Goal: Task Accomplishment & Management: Manage account settings

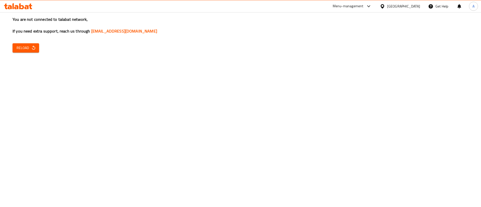
click at [33, 50] on icon "button" at bounding box center [33, 47] width 5 height 5
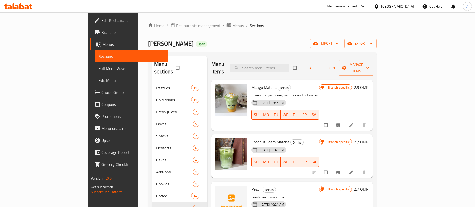
click at [138, 21] on div "Home / Restaurants management / Menus / Sections Habet Karaz Open import export…" at bounding box center [262, 144] width 249 height 265
click at [176, 23] on span "Restaurants management" at bounding box center [198, 26] width 45 height 6
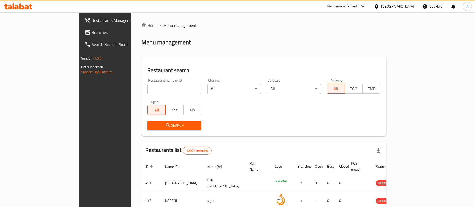
click at [167, 96] on div "Restaurant name or ID Restaurant name or ID" at bounding box center [175, 86] width 60 height 21
click at [143, 52] on div "Home / Menu management Menu management Restaurant search Restaurant name or ID …" at bounding box center [264, 182] width 245 height 321
click at [148, 83] on div "Restaurant name or ID Restaurant name or ID" at bounding box center [175, 86] width 54 height 15
click at [148, 84] on input "search" at bounding box center [175, 89] width 54 height 10
type input "س"
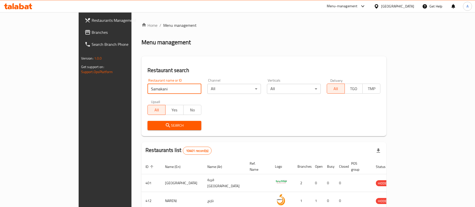
type input "Samakani"
click button "Search" at bounding box center [175, 125] width 54 height 9
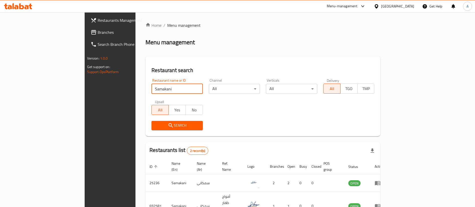
scroll to position [24, 0]
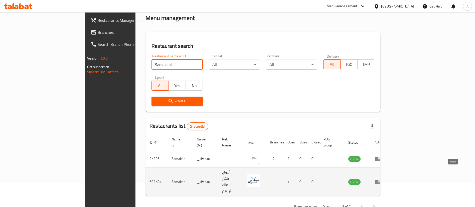
click at [381, 179] on icon "enhanced table" at bounding box center [378, 182] width 6 height 6
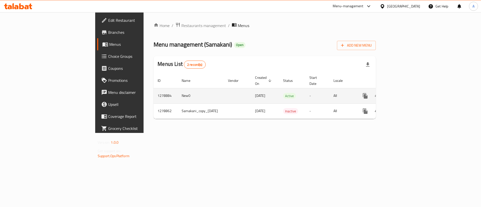
click at [405, 93] on icon "enhanced table" at bounding box center [402, 96] width 6 height 6
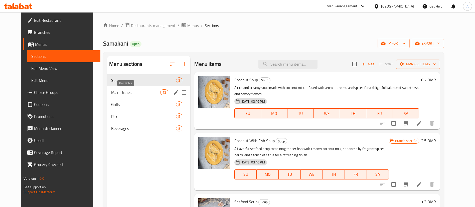
click at [129, 90] on span "Main Dishes" at bounding box center [135, 92] width 49 height 6
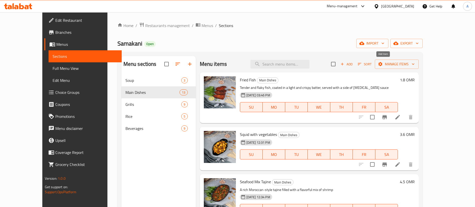
click at [354, 65] on span "Add" at bounding box center [347, 64] width 14 height 6
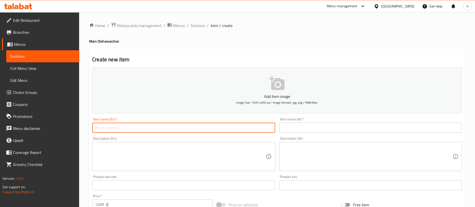
paste input "سمك مشوي صال ١ كيلو. 3.800 OMR"
type input "سمك مشوي صال ١ كيلو. 3.800 OMR"
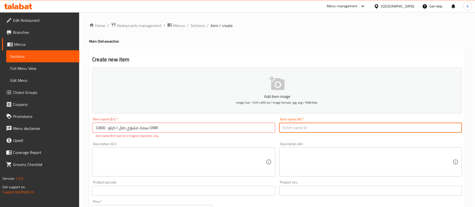
paste input "سمك مشوي صال ١ كيلو. 3.800 OMR"
type input "سمك مشوي صال ١ كيلو. 3.800 OMR"
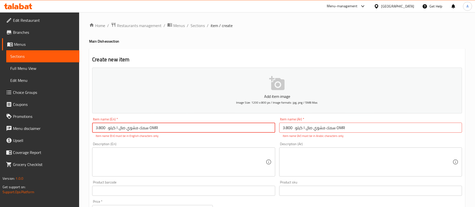
drag, startPoint x: 148, startPoint y: 130, endPoint x: 108, endPoint y: 130, distance: 39.9
click at [108, 130] on input "سمك مشوي صال ١ كيلو. 3.800 OMR" at bounding box center [183, 128] width 183 height 10
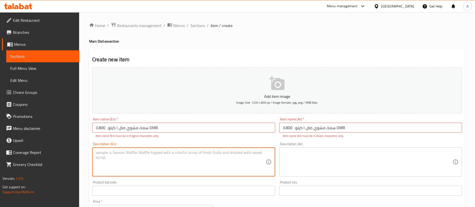
drag, startPoint x: 174, startPoint y: 157, endPoint x: 129, endPoint y: 126, distance: 55.3
click at [129, 126] on input "سمك مشوي صال ١ كيلو. 3.800 OMR" at bounding box center [183, 128] width 183 height 10
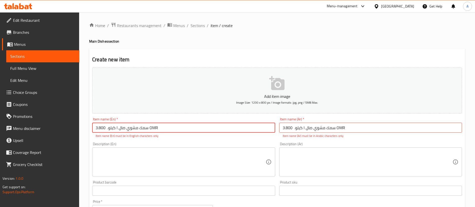
click at [129, 126] on input "سمك مشوي صال ١ كيلو. 3.800 OMR" at bounding box center [183, 128] width 183 height 10
paste input "Grilled fish ([PERSON_NAME]) 1 kg"
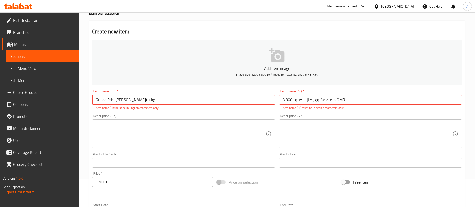
scroll to position [38, 0]
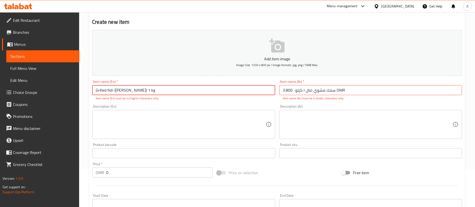
type input "Grilled fish ([PERSON_NAME]) 1 kg"
click at [129, 169] on input "0" at bounding box center [159, 173] width 107 height 10
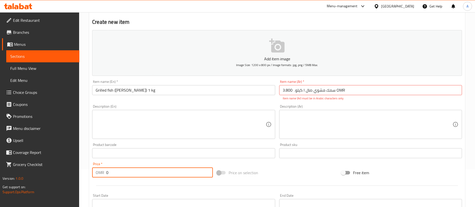
click at [129, 169] on input "0" at bounding box center [159, 173] width 107 height 10
type input "3.8"
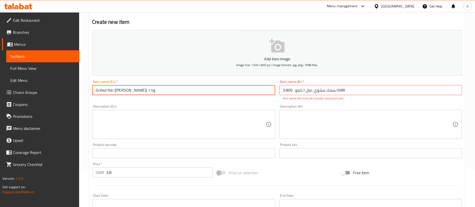
drag, startPoint x: 185, startPoint y: 94, endPoint x: 133, endPoint y: 91, distance: 52.2
click at [134, 95] on div "Item name (En)   * Grilled fish ([PERSON_NAME]) 1 kg Item name (En) *" at bounding box center [183, 90] width 187 height 25
drag, startPoint x: 134, startPoint y: 90, endPoint x: 177, endPoint y: 74, distance: 46.4
click at [117, 87] on input "Grilled fish ([PERSON_NAME]) 1 kg" at bounding box center [183, 90] width 183 height 10
type input "Grilled fish"
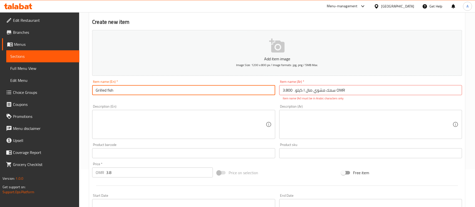
click at [226, 124] on textarea at bounding box center [181, 125] width 170 height 24
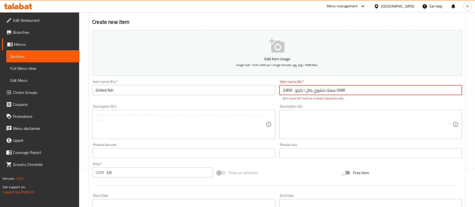
drag, startPoint x: 347, startPoint y: 89, endPoint x: 340, endPoint y: 88, distance: 7.1
click at [337, 91] on input "سمك مشوي صال ١ كيلو. 3.800 OMR" at bounding box center [370, 90] width 183 height 10
drag, startPoint x: 294, startPoint y: 92, endPoint x: 274, endPoint y: 91, distance: 20.1
click at [274, 91] on div "Add item image Image Size: 1200 x 800 px / Image formats: jpg, png / 5MB Max. I…" at bounding box center [277, 139] width 374 height 222
click at [288, 88] on input "سمك مشوي صال ١ كيلو. 3.800" at bounding box center [370, 90] width 183 height 10
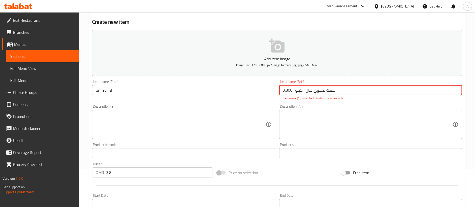
click at [288, 88] on input "سمك مشوي صال ١ كيلو. 3.800" at bounding box center [370, 90] width 183 height 10
type input "سمك مشوي صال ١ كيلو"
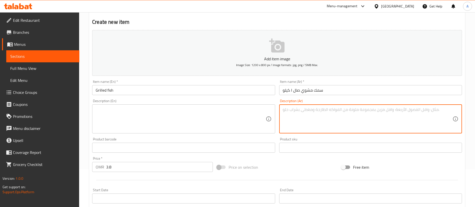
click at [327, 135] on div "Add item image Image Size: 1200 x 800 px / Image formats: jpg, png / 5MB Max. I…" at bounding box center [277, 136] width 374 height 216
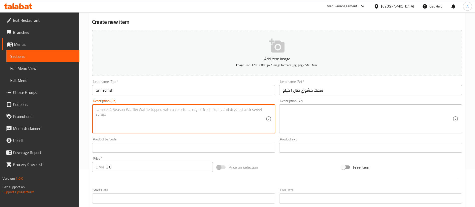
click at [185, 121] on textarea at bounding box center [181, 119] width 170 height 24
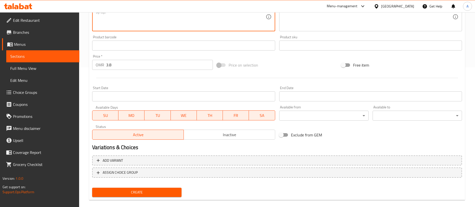
scroll to position [147, 0]
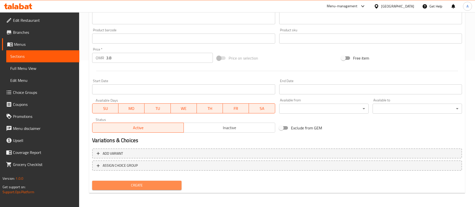
click at [149, 185] on span "Create" at bounding box center [136, 185] width 81 height 6
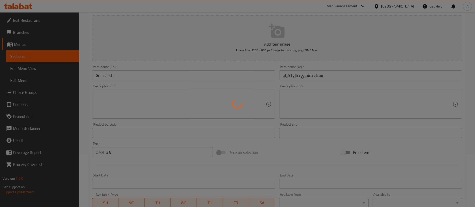
scroll to position [0, 0]
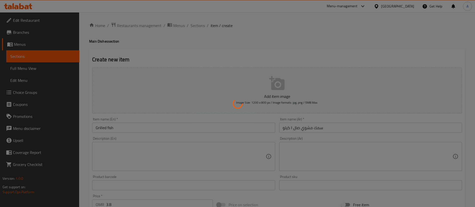
type input "0"
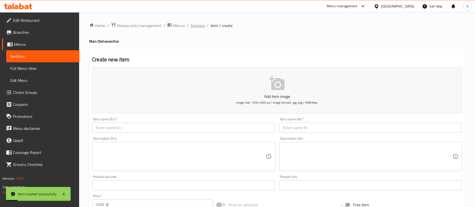
click at [200, 25] on span "Sections" at bounding box center [198, 26] width 14 height 6
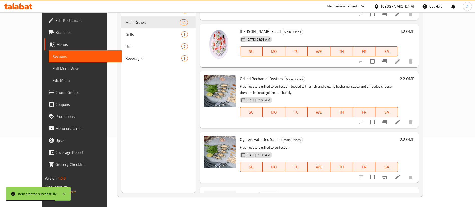
scroll to position [314, 0]
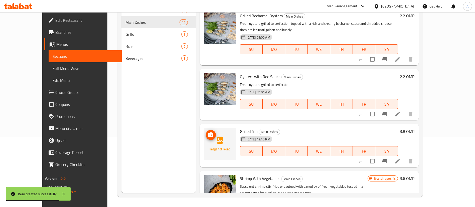
click at [208, 128] on img at bounding box center [220, 144] width 32 height 32
click at [209, 133] on icon "upload picture" at bounding box center [211, 135] width 5 height 5
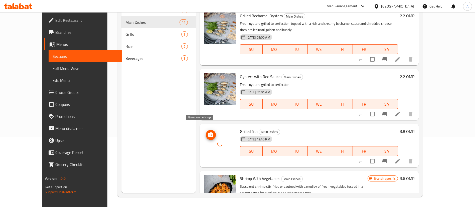
click at [206, 133] on button "upload picture" at bounding box center [211, 135] width 10 height 10
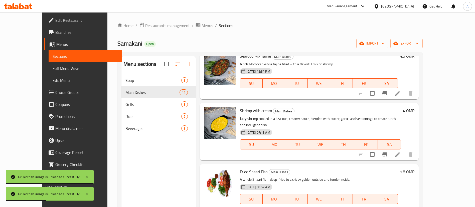
scroll to position [0, 0]
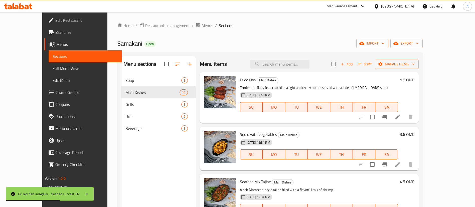
click at [354, 61] on span "Add" at bounding box center [347, 64] width 14 height 6
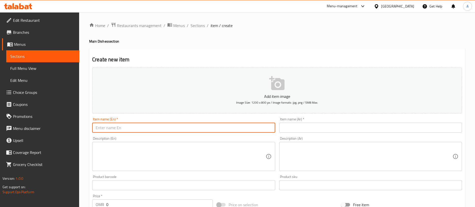
paste input "سمك مقلي كنعد ٣٠٠جرام"
type input "سمك مقلي كنعد ٣٠٠جرام"
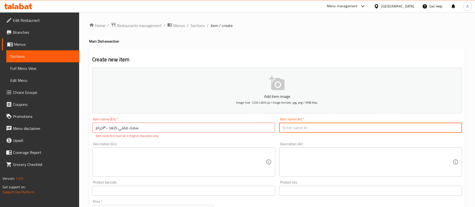
paste input "سمك مقلي كنعد ٣٠٠جرام"
type input "سمك مقلي كنعد ٣٠٠جرام"
click at [120, 127] on input "سمك مقلي كنعد ٣٠٠جرام" at bounding box center [183, 128] width 183 height 10
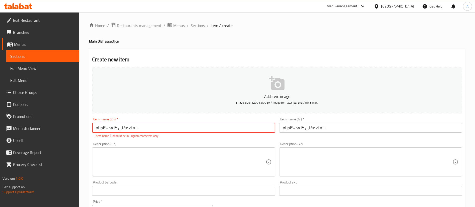
click at [120, 127] on input "سمك مقلي كنعد ٣٠٠جرام" at bounding box center [183, 128] width 183 height 10
paste input "Fried kingfish 300 grams"
type input "Fried kingfish 300 grams"
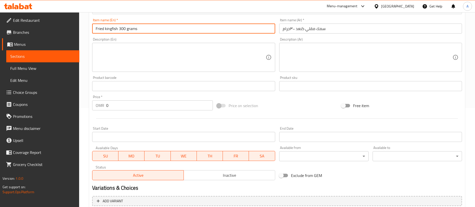
scroll to position [147, 0]
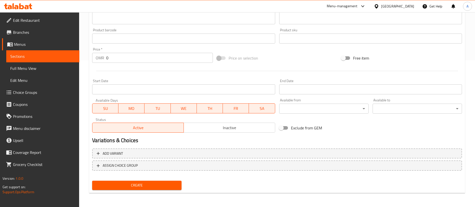
click at [122, 58] on input "0" at bounding box center [159, 58] width 107 height 10
type input "2.490"
click at [164, 180] on div "Create" at bounding box center [136, 185] width 93 height 13
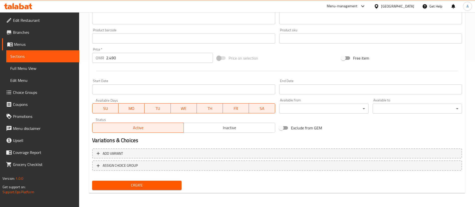
click at [165, 183] on span "Create" at bounding box center [136, 185] width 81 height 6
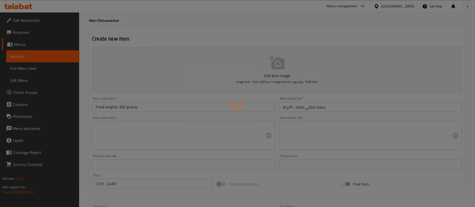
scroll to position [0, 0]
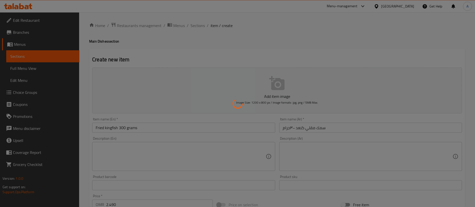
type input "0"
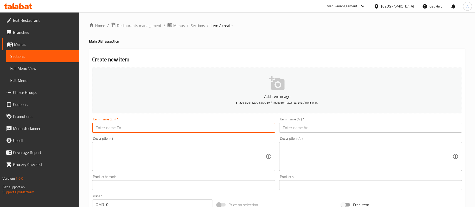
paste input "وجبه العملاق سمك مشوي +روبيان ٧حبه+رز قبولي أو ابيض 5.690 OMR"
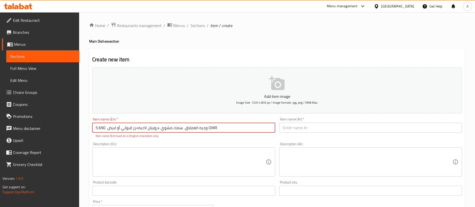
type input "وجبه العملاق سمك مشوي +روبيان ٧حبه+رز قبولي أو ابيض 5.690 OMR"
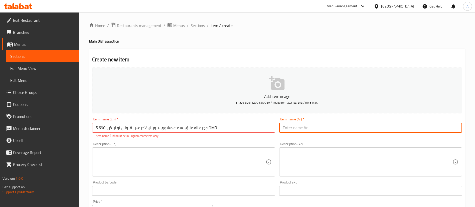
paste input "وجبه العملاق سمك مشوي +روبيان ٧حبه+رز قبولي أو ابيض 5.690 OMR"
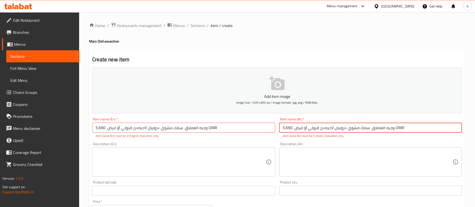
click at [406, 129] on input "وجبه العملاق سمك مشوي +روبيان ٧حبه+رز قبولي أو ابيض 5.690 OMR" at bounding box center [370, 128] width 183 height 10
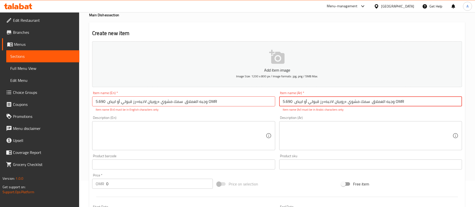
scroll to position [38, 0]
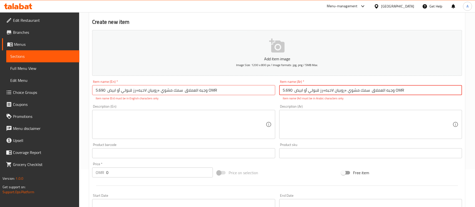
type input "وجبه العملاق سمك مشوي +روبيان ٧حبه+رز قبولي أو ابيض 5.690 OMR"
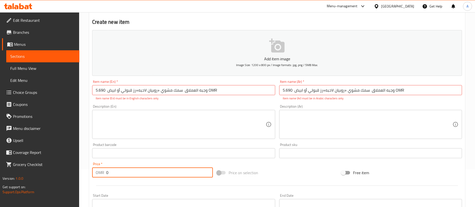
click at [138, 172] on input "0" at bounding box center [159, 173] width 107 height 10
type input "5.690"
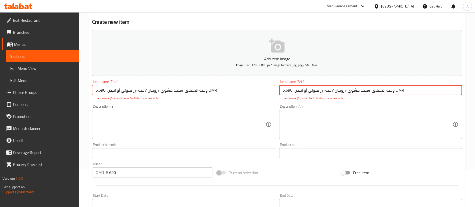
drag, startPoint x: 410, startPoint y: 87, endPoint x: 393, endPoint y: 87, distance: 16.8
click at [393, 87] on input "وجبه العملاق سمك مشوي +روبيان ٧حبه+رز قبولي أو ابيض 5.690 OMR" at bounding box center [370, 90] width 183 height 10
drag, startPoint x: 294, startPoint y: 89, endPoint x: 265, endPoint y: 92, distance: 28.9
click at [265, 92] on div "Add item image Image Size: 1200 x 800 px / Image formats: jpg, png / 5MB Max. I…" at bounding box center [277, 139] width 374 height 222
click at [386, 90] on input "وجبه العملاق سمك مشوي +روبيان ٧حبه+رز قبولي أو ابيض 5.690" at bounding box center [370, 90] width 183 height 10
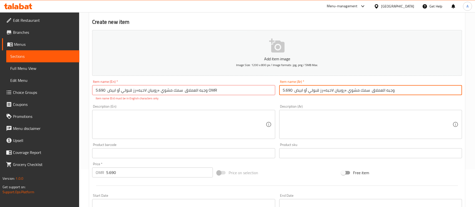
drag, startPoint x: 362, startPoint y: 93, endPoint x: 347, endPoint y: 96, distance: 15.4
click at [347, 96] on div "Item name (Ar)   * وجبه العملاق سمك مشوي +روبيان ٧حبه+رز قبولي أو ابيض 5.690 It…" at bounding box center [370, 90] width 187 height 25
click at [374, 90] on input "وجبه العملاق سمك مشوي +روبيان ٧حبه+رز قبولي أو ابيض 5.690" at bounding box center [370, 90] width 183 height 10
drag, startPoint x: 370, startPoint y: 91, endPoint x: 301, endPoint y: 90, distance: 68.4
click at [298, 90] on input "وجبه العملاق سمك مشوي +روبيان ٧حبه+رز قبولي أو ابيض 5.690" at bounding box center [370, 90] width 183 height 10
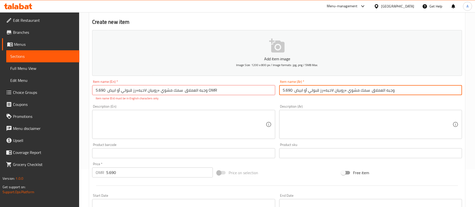
drag, startPoint x: 301, startPoint y: 91, endPoint x: 295, endPoint y: 91, distance: 6.3
click at [295, 91] on input "وجبه العملاق سمك مشوي +روبيان ٧حبه+رز قبولي أو ابيض 5.690" at bounding box center [370, 90] width 183 height 10
drag, startPoint x: 295, startPoint y: 91, endPoint x: 386, endPoint y: 86, distance: 90.6
click at [393, 84] on div "Item name (Ar)   * وجبه العملاق سمك مشوي +روبيان ٧حبه+رز قبولي أو ابيض 5.690 It…" at bounding box center [370, 87] width 183 height 15
click at [290, 88] on input "وجبه العملاق سمك مشوي +روبيان ٧حبه+رز قبولي أو ابيض 5.690" at bounding box center [370, 90] width 183 height 10
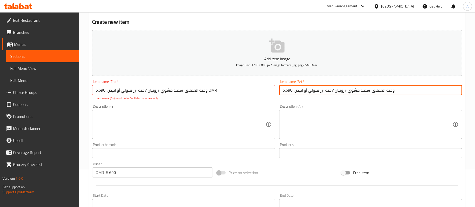
click at [290, 88] on input "وجبه العملاق سمك مشوي +روبيان ٧حبه+رز قبولي أو ابيض 5.690" at bounding box center [370, 90] width 183 height 10
type input "وجبه العملاق سمك مشوي +روبيان ٧حبه+رز قبولي أو ابيض"
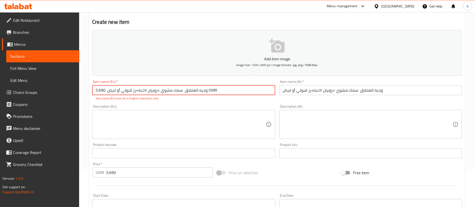
drag, startPoint x: 228, startPoint y: 86, endPoint x: 205, endPoint y: 91, distance: 23.4
click at [205, 91] on input "وجبه العملاق سمك مشوي +روبيان ٧حبه+رز قبولي أو ابيض 5.690 OMR" at bounding box center [183, 90] width 183 height 10
type input "و"
paste input "Giant Meal — Grilled fish + 7 pieces of shrimp + Qabooli rice or white rice"
click at [200, 120] on textarea at bounding box center [181, 125] width 170 height 24
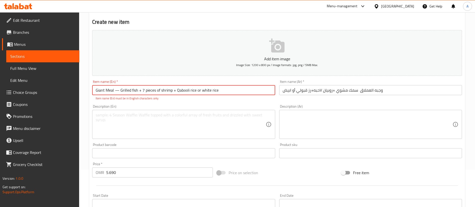
drag, startPoint x: 116, startPoint y: 93, endPoint x: 236, endPoint y: 91, distance: 120.3
click at [236, 91] on input "Giant Meal — Grilled fish + 7 pieces of shrimp + Qabooli rice or white rice" at bounding box center [183, 90] width 183 height 10
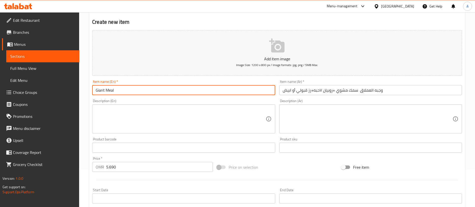
type input "Giant Meal"
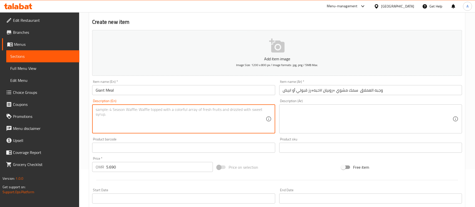
paste textarea "— Grilled fish + 7 pieces of shrimp + Qabooli rice or white rice"
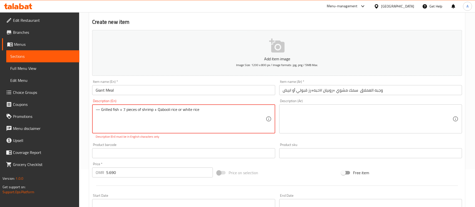
drag, startPoint x: 102, startPoint y: 110, endPoint x: 46, endPoint y: 110, distance: 55.9
click at [52, 113] on div "Edit Restaurant Branches Menus Sections Full Menu View Edit Menu Choice Groups …" at bounding box center [237, 148] width 475 height 347
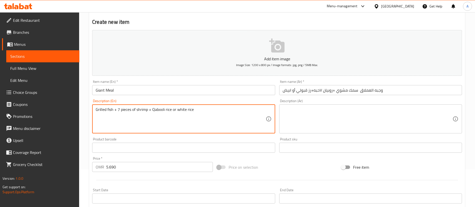
type textarea "Grilled fish + 7 pieces of shrimp + Qabooli rice or white rice"
click at [351, 118] on textarea at bounding box center [368, 119] width 170 height 24
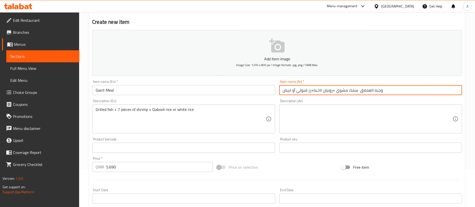
drag, startPoint x: 359, startPoint y: 92, endPoint x: 222, endPoint y: 92, distance: 137.4
click at [222, 92] on div "Add item image Image Size: 1200 x 800 px / Image formats: jpg, png / 5MB Max. I…" at bounding box center [277, 136] width 374 height 216
type input "وجبه العملاق"
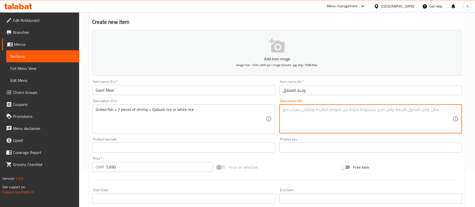
paste textarea "سمك مشوي +روبيان ٧حبه+رز قبولي أو ابيض"
click at [334, 111] on textarea "سمك مشوي +روبيان ٧حبه+رز قبولي أو ابيض" at bounding box center [368, 119] width 170 height 24
click at [314, 112] on textarea "سمك مشوي + روبيان ٧حبه+رز قبولي أو ابيض" at bounding box center [368, 119] width 170 height 24
click at [312, 114] on textarea "سمك مشوي + روبيان ٧حبه +رز قبولي أو ابيض" at bounding box center [368, 119] width 170 height 24
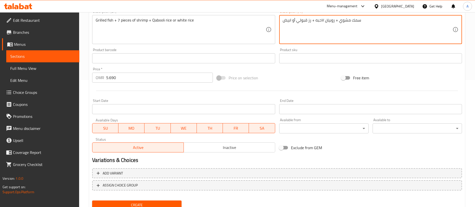
scroll to position [147, 0]
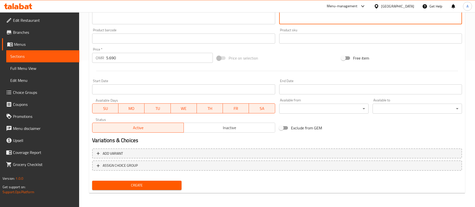
type textarea "سمك مشوي + روبيان ٧حبه + رز قبولي أو ابيض"
click at [162, 184] on span "Create" at bounding box center [136, 185] width 81 height 6
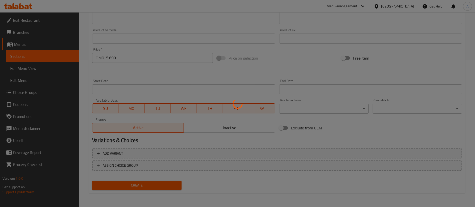
type input "0"
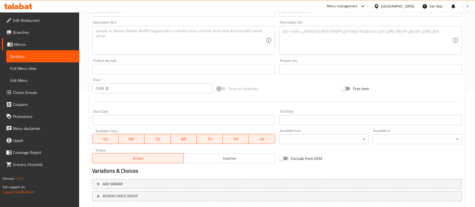
scroll to position [72, 0]
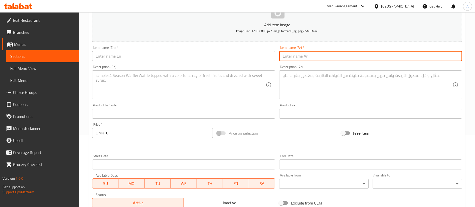
drag, startPoint x: 298, startPoint y: 49, endPoint x: 293, endPoint y: 54, distance: 6.9
paste input "روبيان جمبو نص كيلو"
type input "روبيان جمبو نص كيلو"
click at [222, 113] on input "text" at bounding box center [183, 114] width 183 height 10
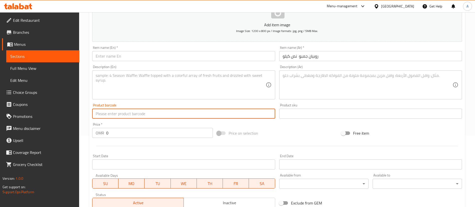
click at [179, 128] on input "0" at bounding box center [159, 133] width 107 height 10
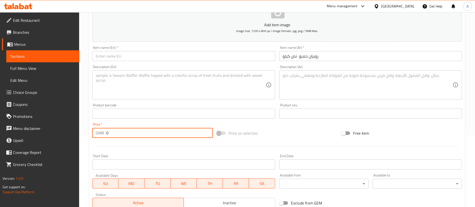
click at [179, 128] on input "0" at bounding box center [159, 133] width 107 height 10
type input "5"
type input "5.120"
click at [132, 51] on input "text" at bounding box center [183, 56] width 183 height 10
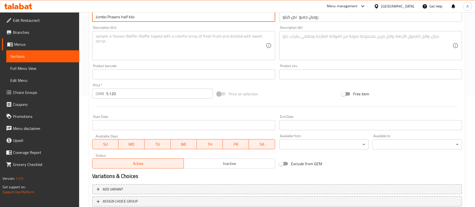
scroll to position [147, 0]
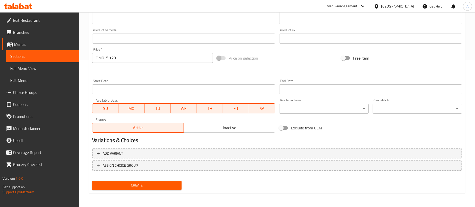
type input "Jumbo Prawns half kilo"
click at [159, 183] on span "Create" at bounding box center [136, 185] width 81 height 6
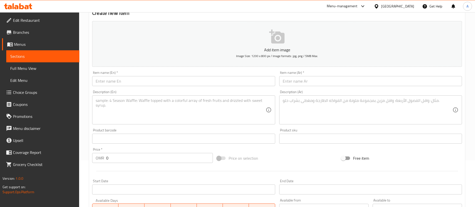
scroll to position [75, 0]
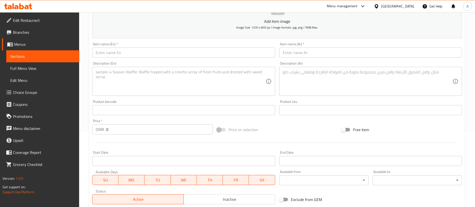
click at [124, 141] on div at bounding box center [277, 143] width 374 height 12
click at [125, 133] on input "0" at bounding box center [159, 130] width 107 height 10
type input "1.920"
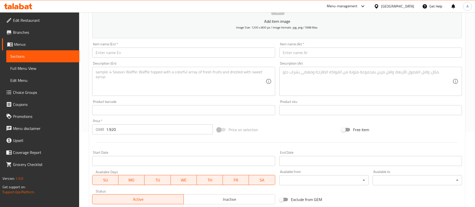
drag, startPoint x: 311, startPoint y: 44, endPoint x: 299, endPoint y: 53, distance: 14.9
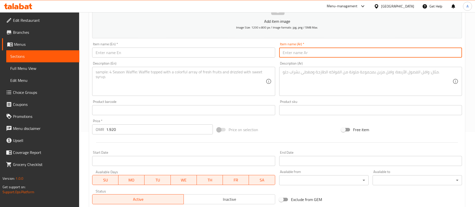
paste input "سمك مقلي جيدار ٣٠٠ جيران"
click at [342, 53] on input "سمك مقلي جيدار ٣٠٠ جيران" at bounding box center [370, 53] width 183 height 10
type input "سمك مقلي جيدار ٣٠٠ جيران"
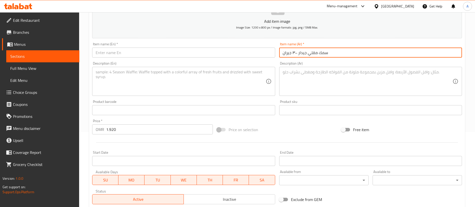
click at [152, 58] on div "Item name (En)   * Item name (En) *" at bounding box center [183, 49] width 187 height 19
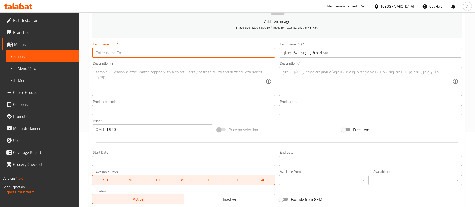
paste input "Fried Jedar fish 300 grams"
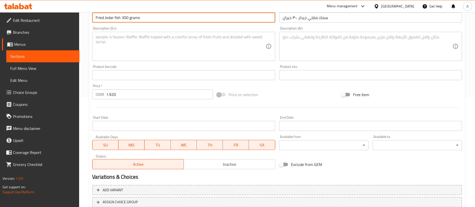
scroll to position [147, 0]
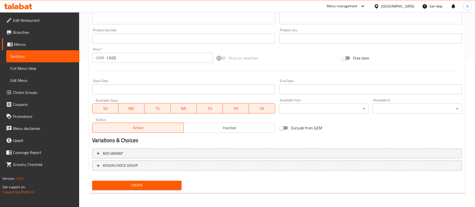
type input "Fried Jedar fish 300 grams"
click at [156, 184] on span "Create" at bounding box center [136, 185] width 81 height 6
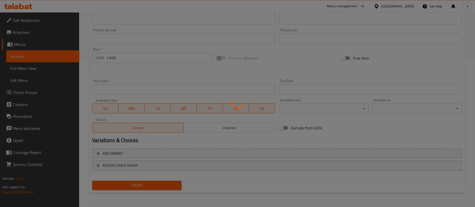
scroll to position [0, 0]
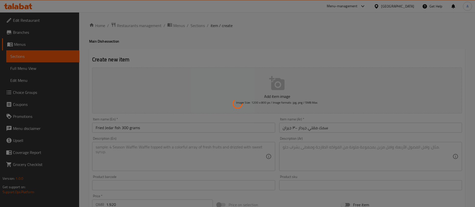
type input "0"
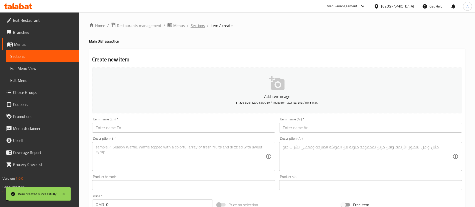
click at [200, 25] on span "Sections" at bounding box center [198, 26] width 14 height 6
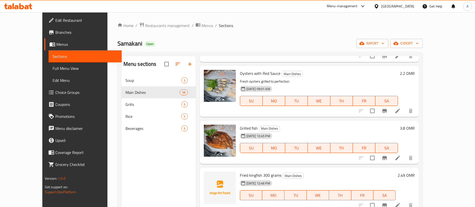
scroll to position [414, 0]
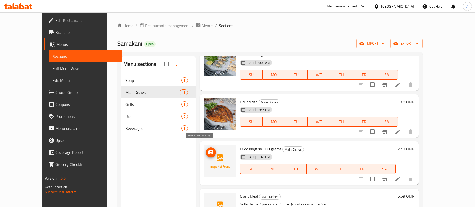
click at [210, 152] on circle "upload picture" at bounding box center [211, 153] width 2 height 2
click at [208, 150] on icon "upload picture" at bounding box center [211, 153] width 6 height 6
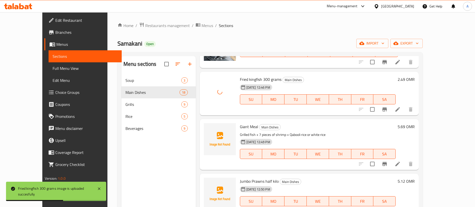
scroll to position [489, 0]
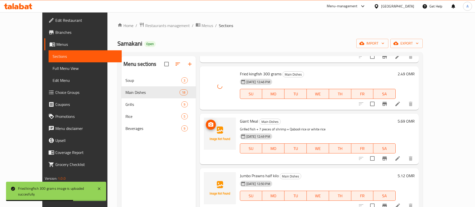
click at [204, 118] on img at bounding box center [220, 134] width 32 height 32
click at [209, 122] on icon "upload picture" at bounding box center [211, 124] width 5 height 5
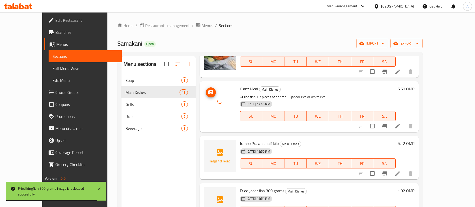
scroll to position [564, 0]
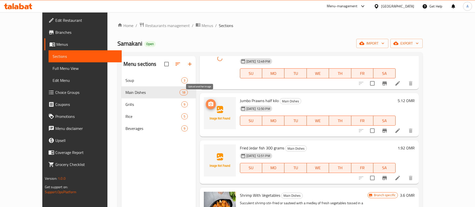
click at [208, 101] on icon "upload picture" at bounding box center [211, 104] width 6 height 6
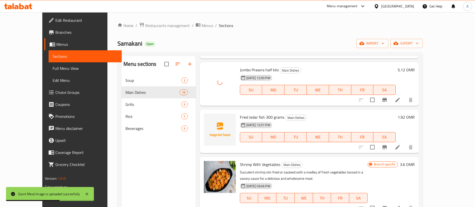
scroll to position [602, 0]
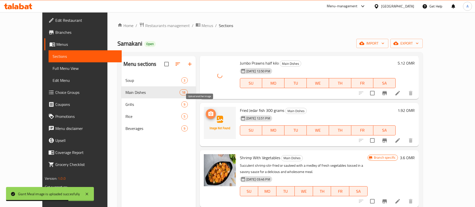
click at [209, 112] on icon "upload picture" at bounding box center [211, 114] width 5 height 5
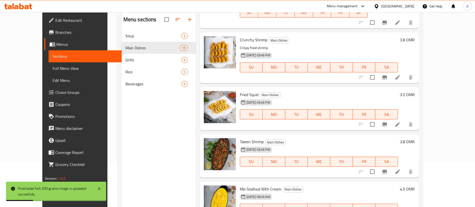
scroll to position [70, 0]
